Goal: Information Seeking & Learning: Learn about a topic

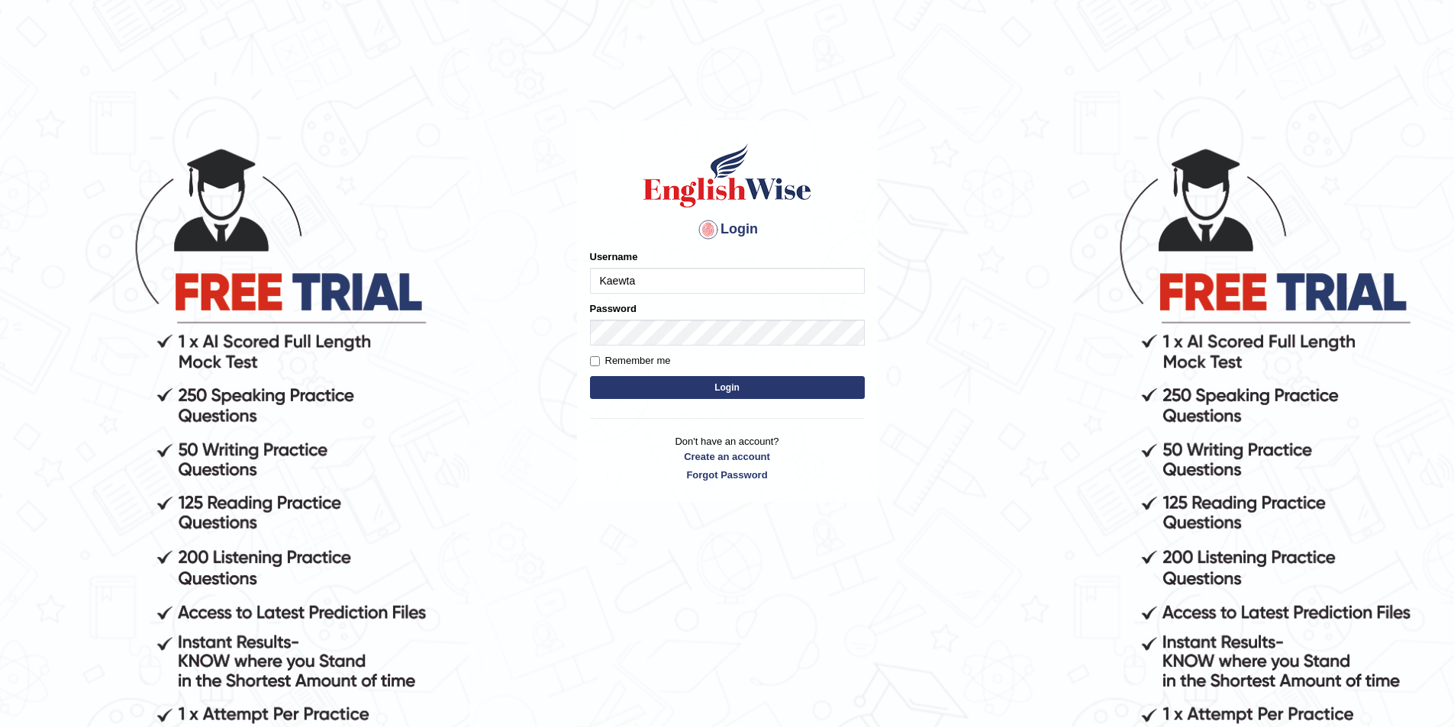
type input "KaewtaPumsuwan"
click at [865, 598] on div "Login Please fix the following errors: Username KaewtaPumsuwan Password Remembe…" at bounding box center [727, 435] width 305 height 727
click at [756, 386] on button "Login" at bounding box center [727, 387] width 275 height 23
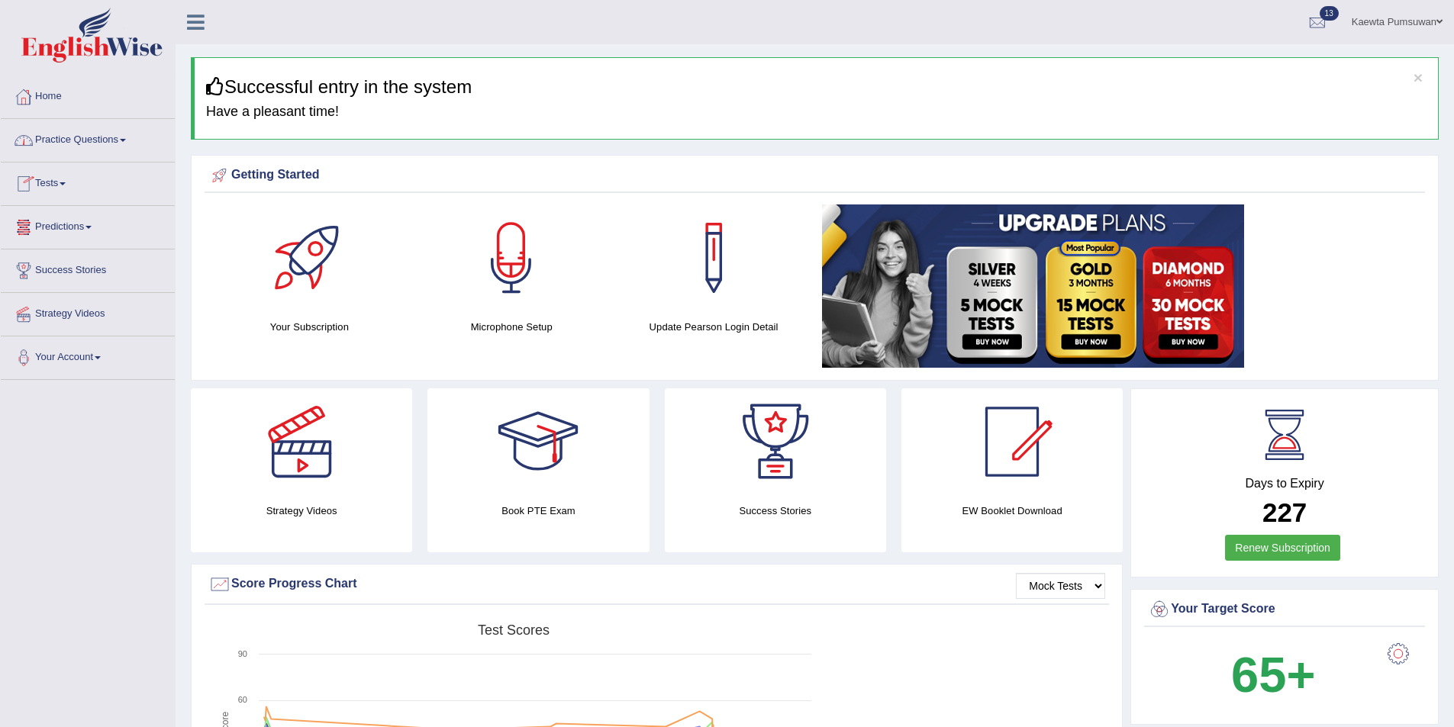
click at [123, 139] on link "Practice Questions" at bounding box center [88, 138] width 174 height 38
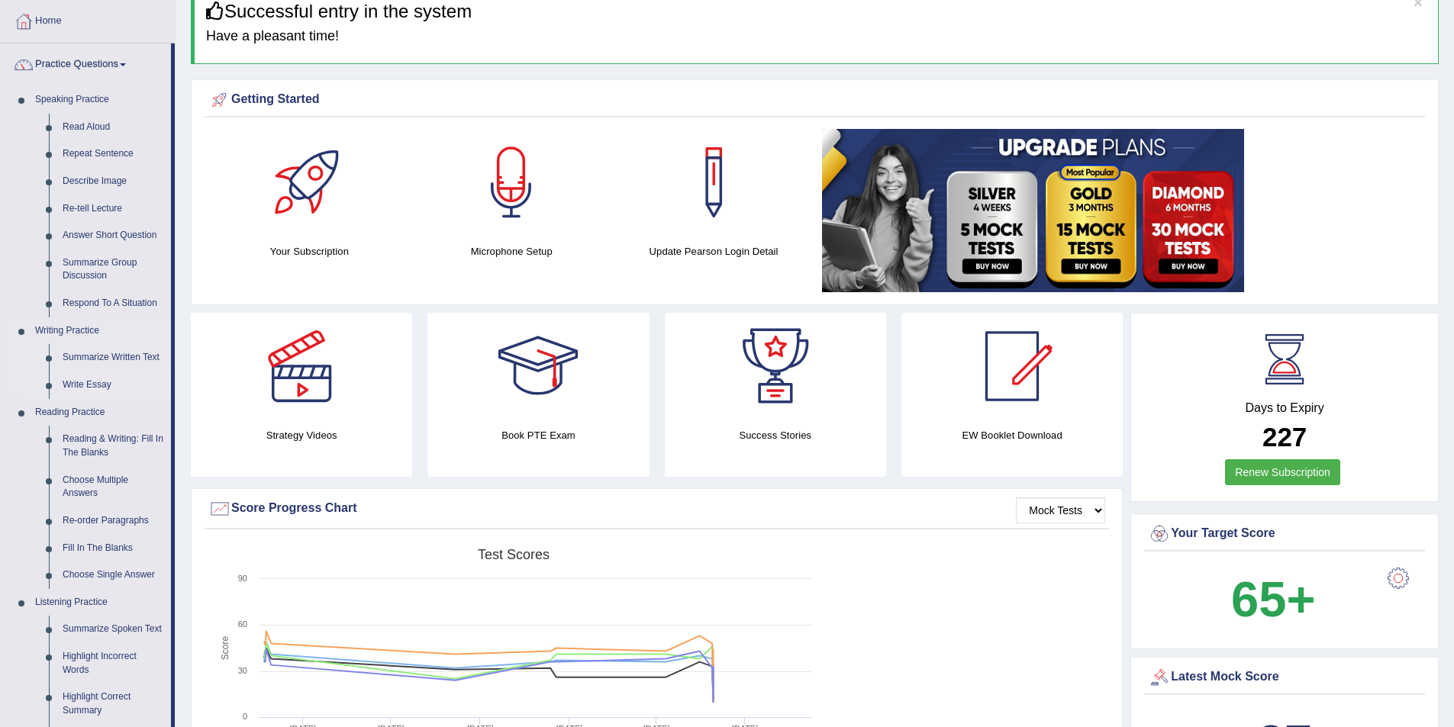
scroll to position [76, 0]
click at [118, 543] on link "Fill In The Blanks" at bounding box center [113, 547] width 115 height 27
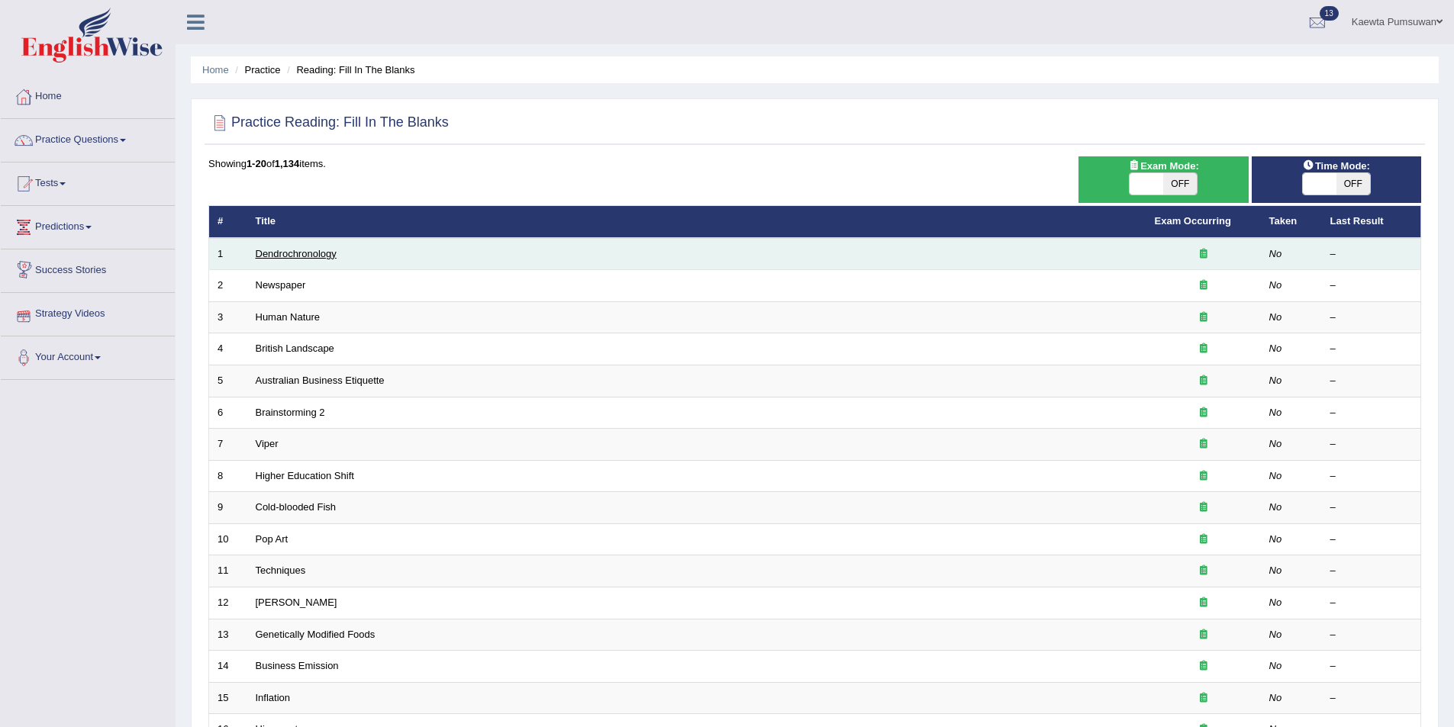
click at [270, 250] on link "Dendrochronology" at bounding box center [296, 253] width 81 height 11
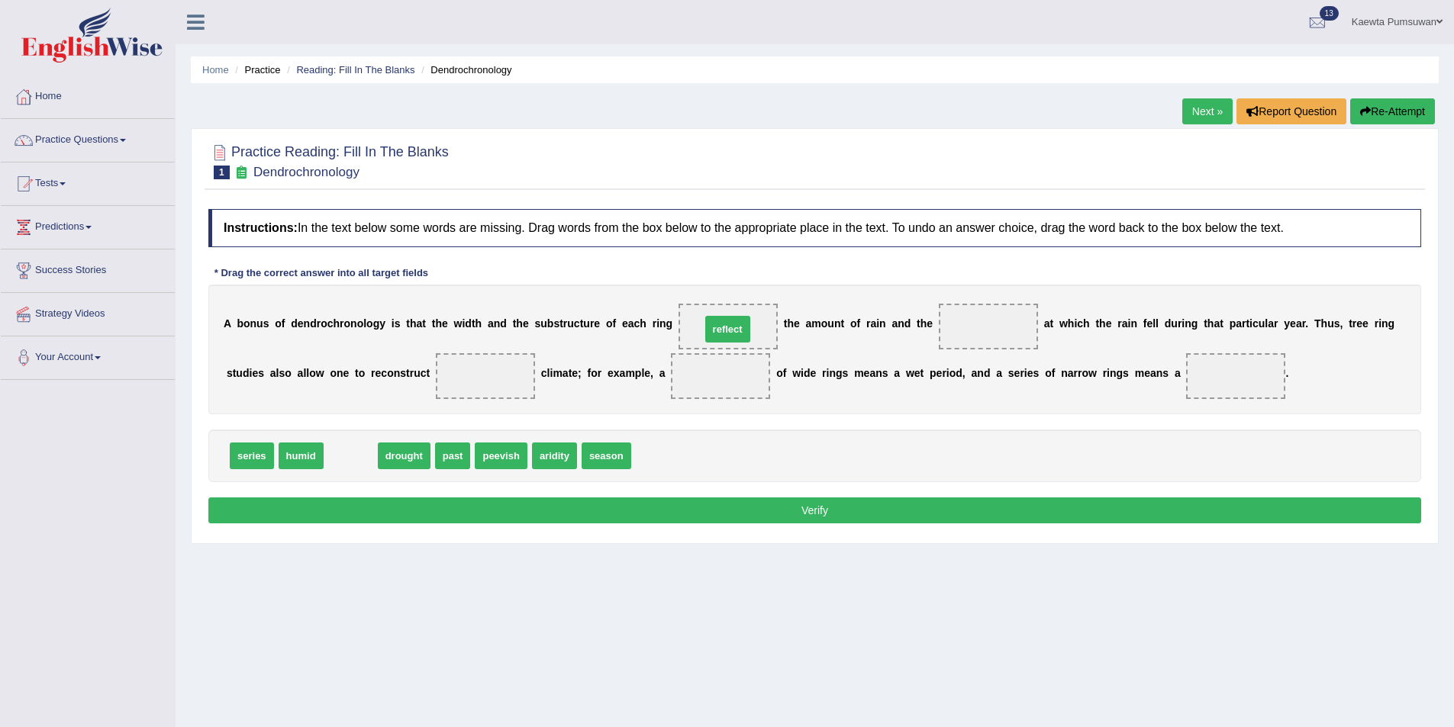
drag, startPoint x: 343, startPoint y: 459, endPoint x: 720, endPoint y: 333, distance: 397.7
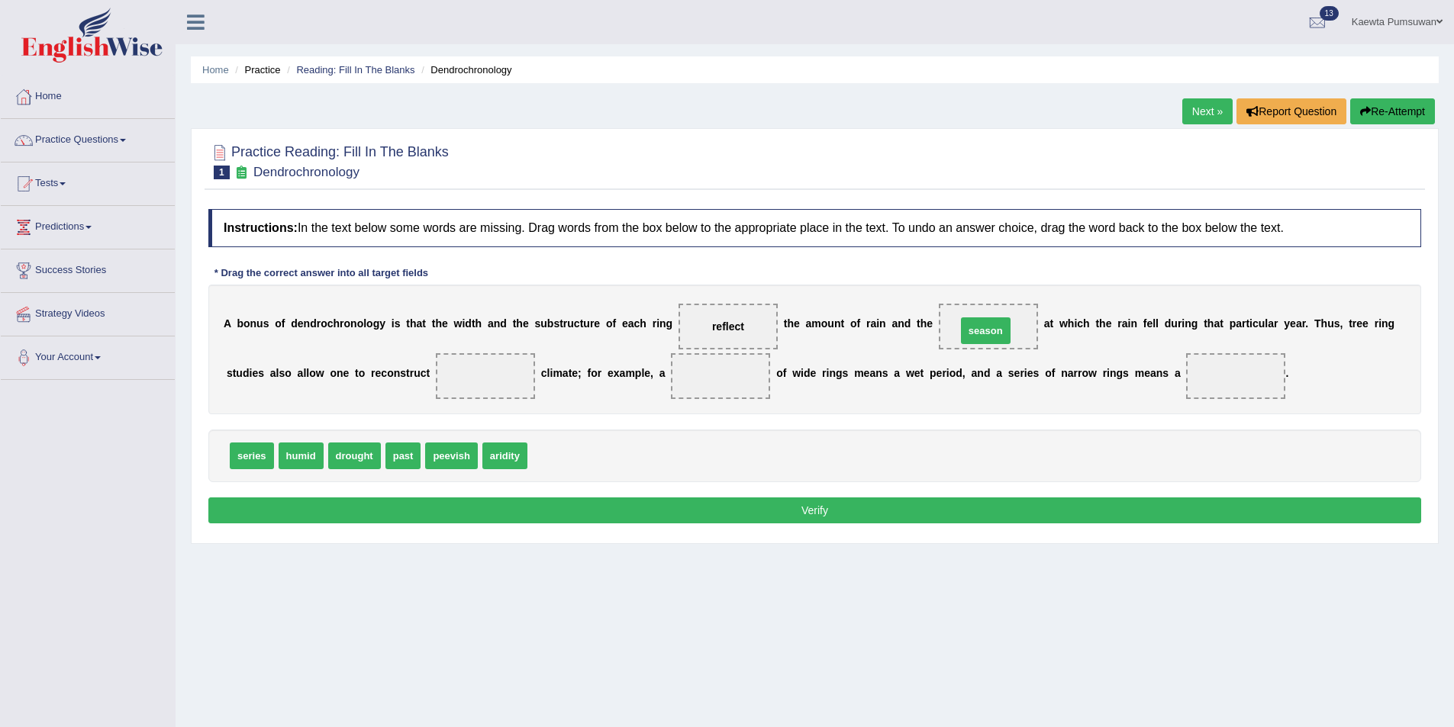
drag, startPoint x: 551, startPoint y: 459, endPoint x: 980, endPoint y: 334, distance: 446.8
drag, startPoint x: 354, startPoint y: 458, endPoint x: 484, endPoint y: 389, distance: 146.8
drag, startPoint x: 295, startPoint y: 459, endPoint x: 726, endPoint y: 385, distance: 437.5
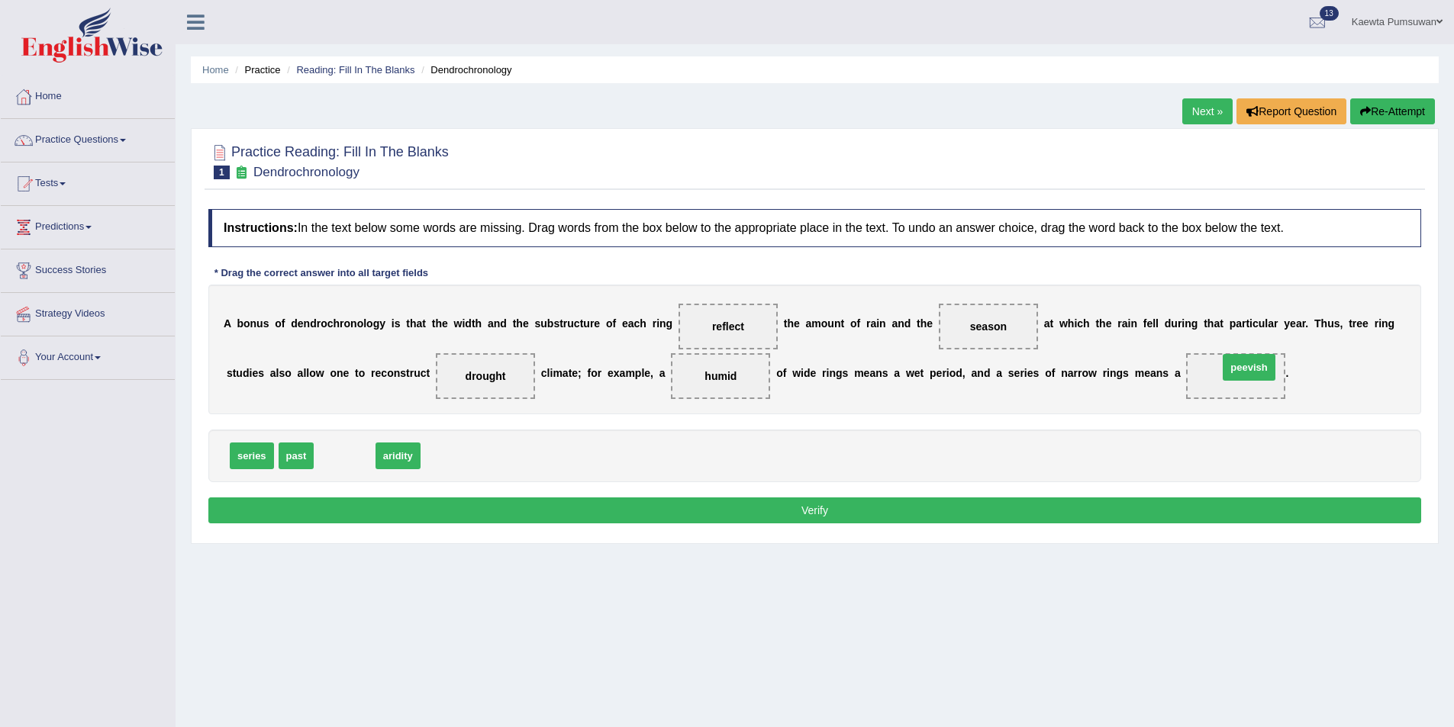
drag, startPoint x: 342, startPoint y: 454, endPoint x: 1246, endPoint y: 367, distance: 908.5
click at [605, 501] on button "Verify" at bounding box center [814, 511] width 1213 height 26
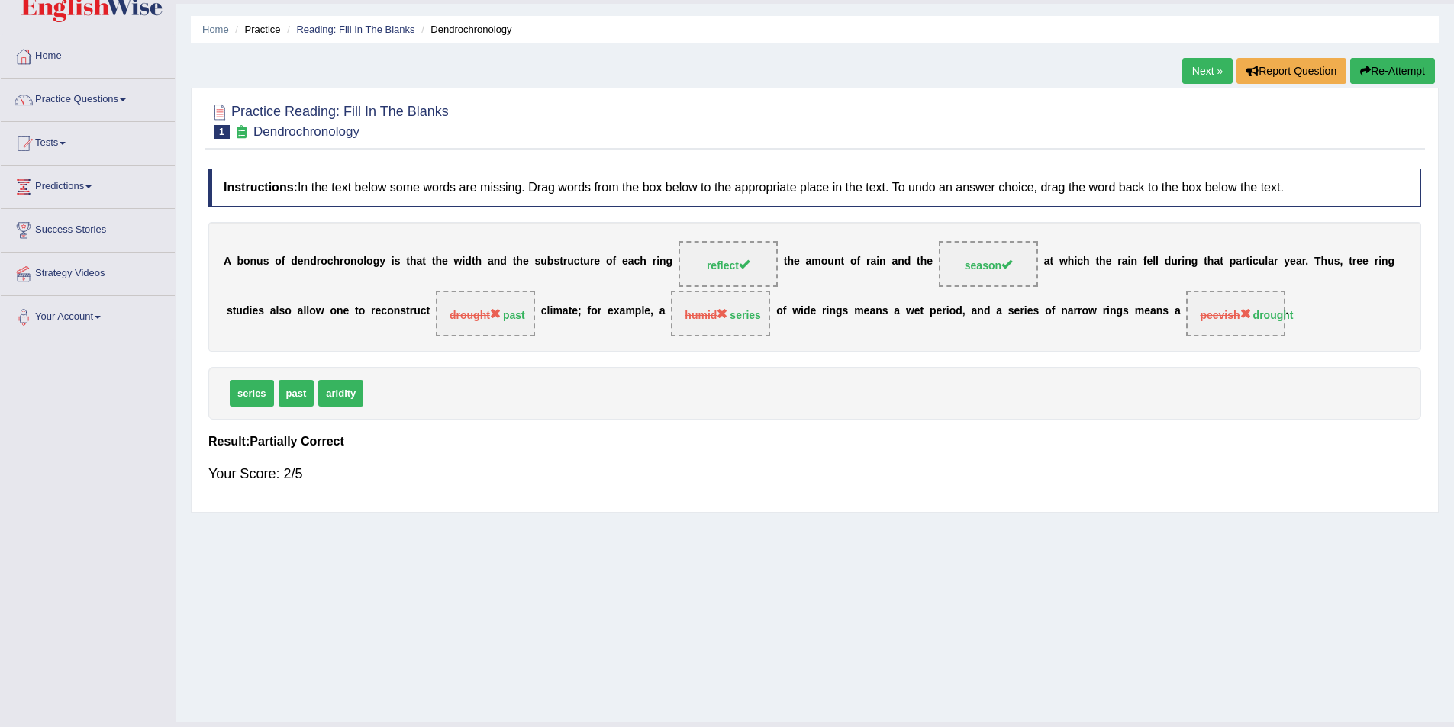
scroll to position [74, 0]
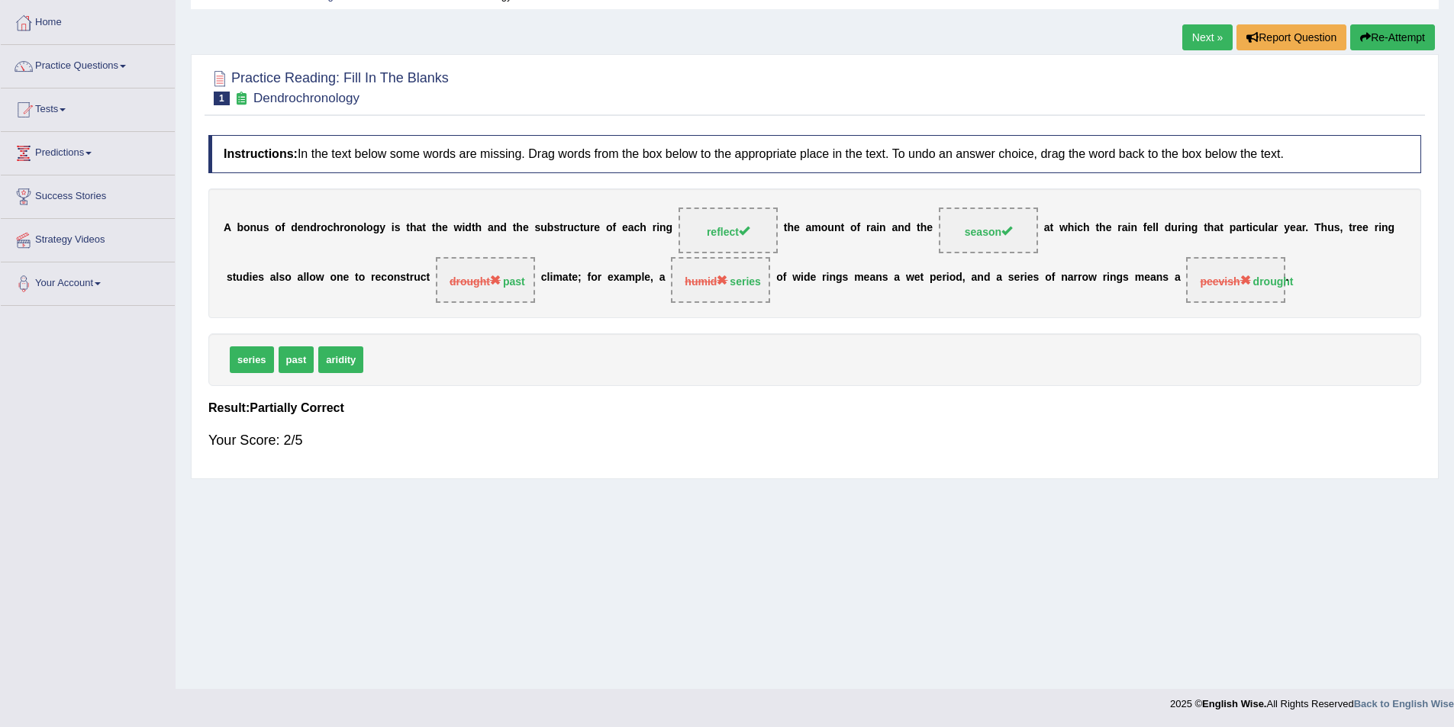
click at [1199, 36] on link "Next »" at bounding box center [1207, 37] width 50 height 26
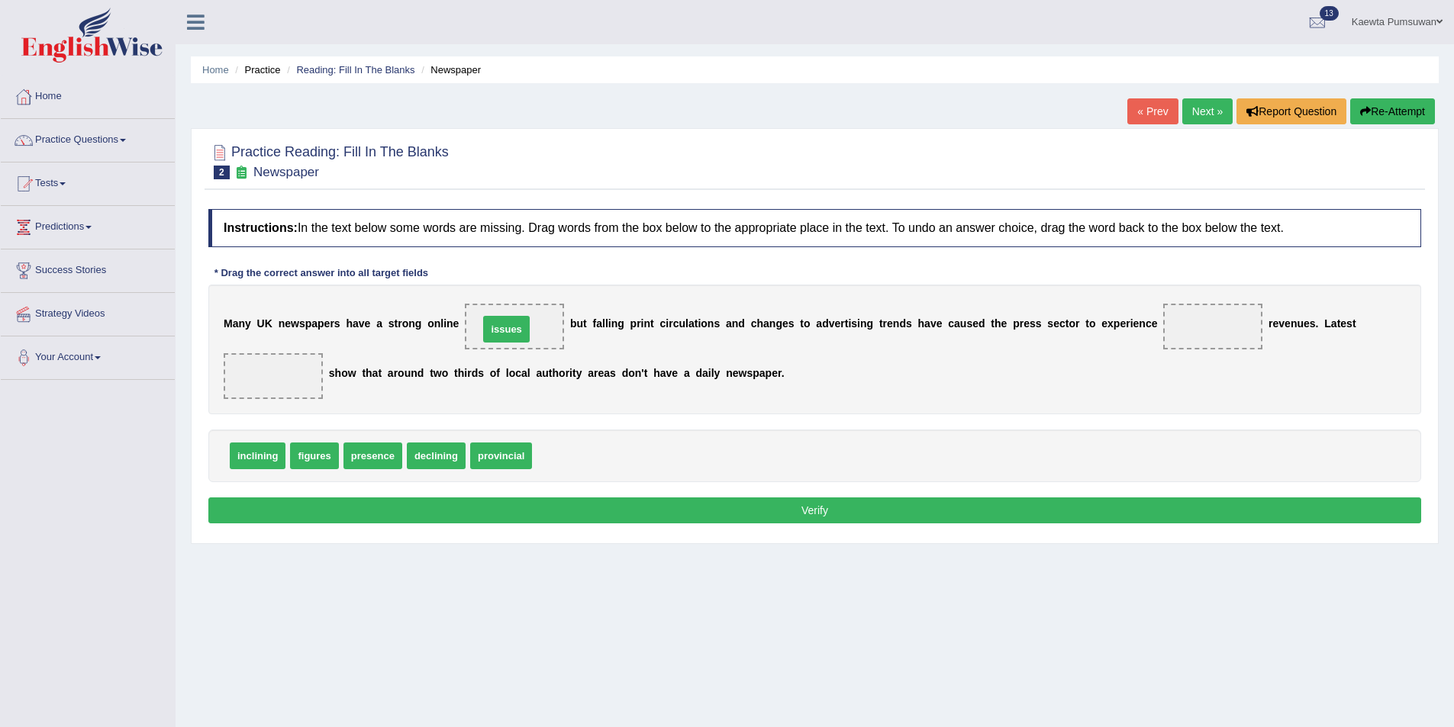
drag, startPoint x: 563, startPoint y: 456, endPoint x: 510, endPoint y: 330, distance: 137.5
drag, startPoint x: 420, startPoint y: 462, endPoint x: 1204, endPoint y: 337, distance: 794.4
drag, startPoint x: 371, startPoint y: 455, endPoint x: 251, endPoint y: 374, distance: 144.6
click at [840, 511] on button "Verify" at bounding box center [814, 511] width 1213 height 26
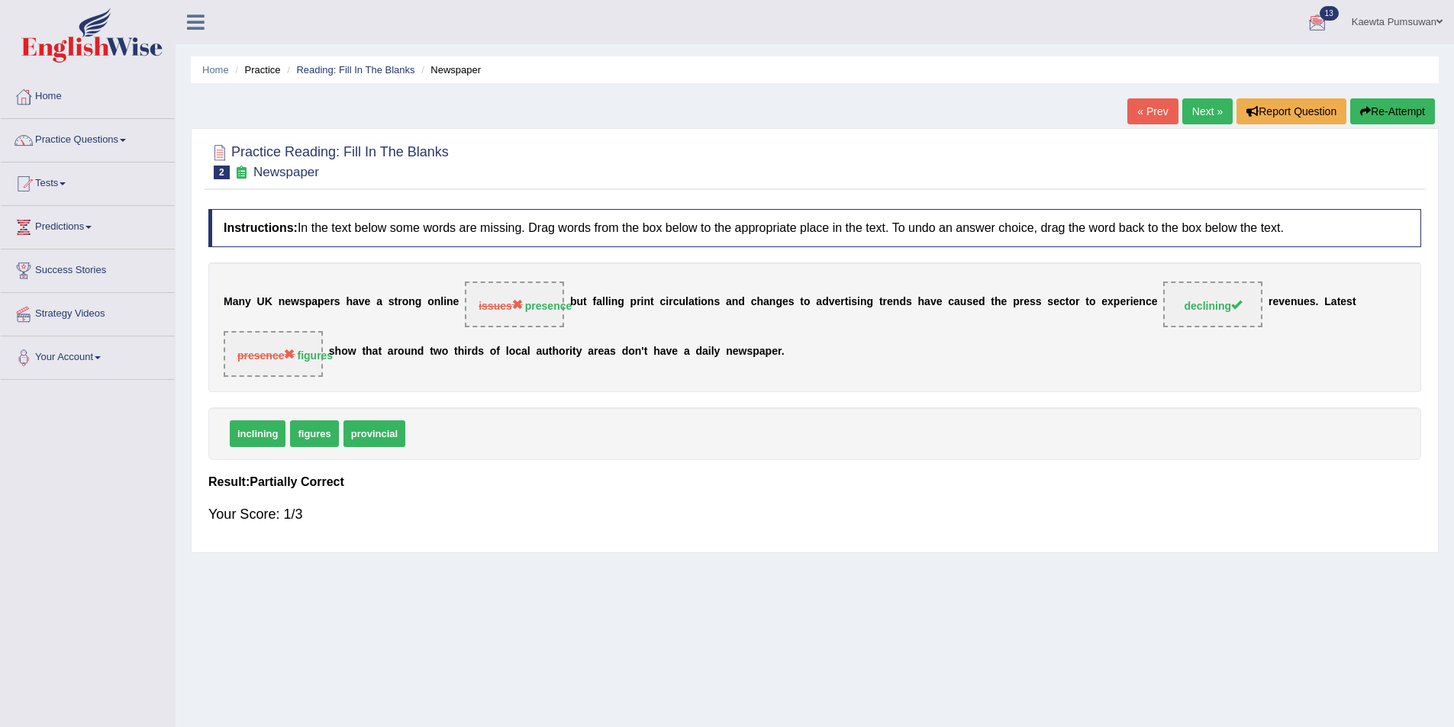
click at [1199, 108] on link "Next »" at bounding box center [1207, 111] width 50 height 26
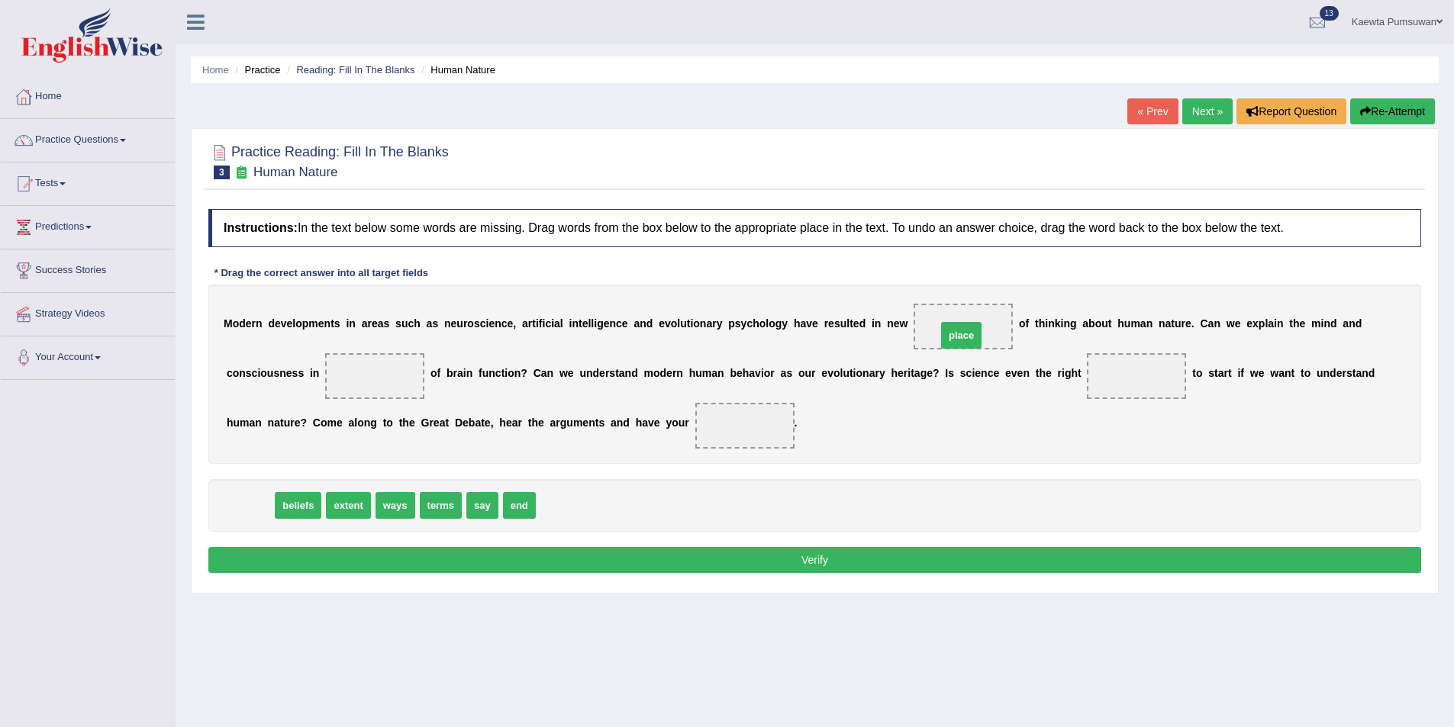
drag, startPoint x: 244, startPoint y: 504, endPoint x: 955, endPoint y: 333, distance: 731.3
click at [1430, 20] on link "Kaewta Pumsuwan" at bounding box center [1397, 20] width 114 height 40
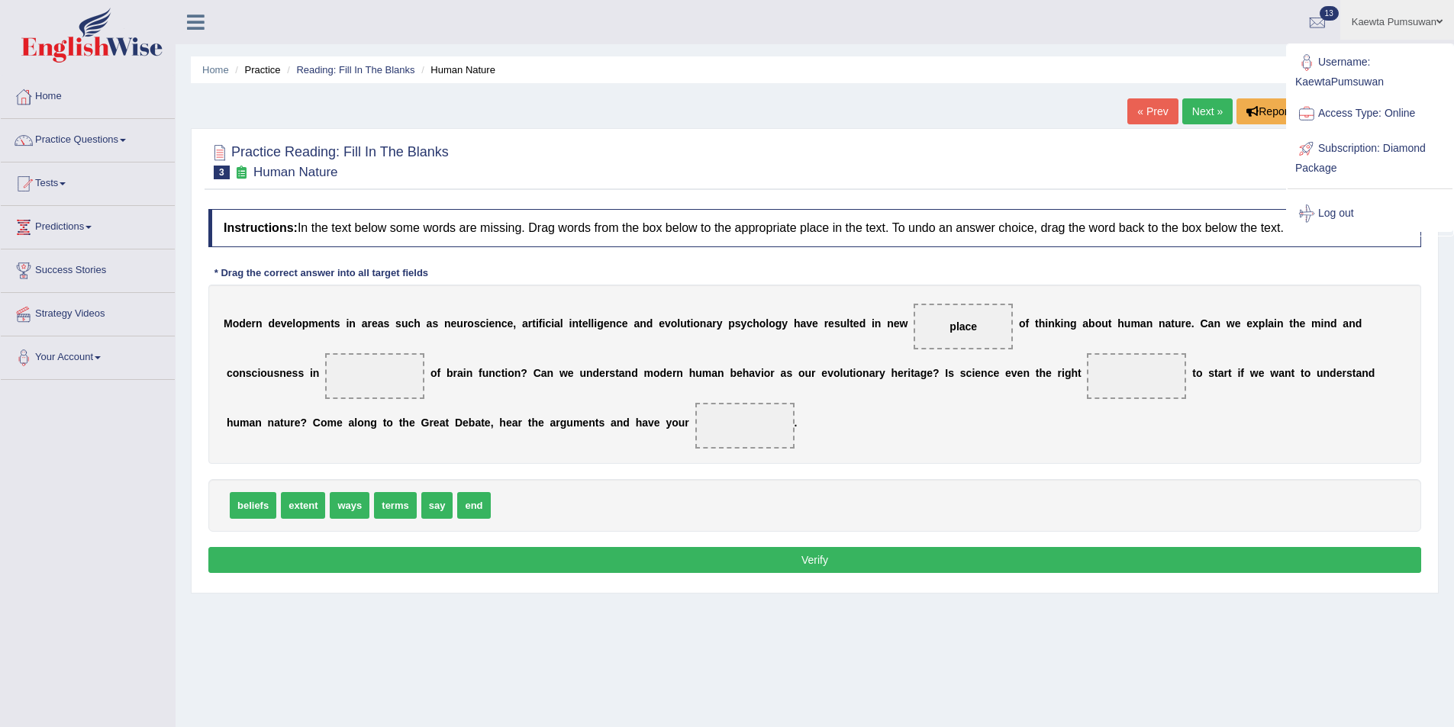
click at [1326, 212] on link "Log out" at bounding box center [1369, 213] width 165 height 35
